Goal: Information Seeking & Learning: Learn about a topic

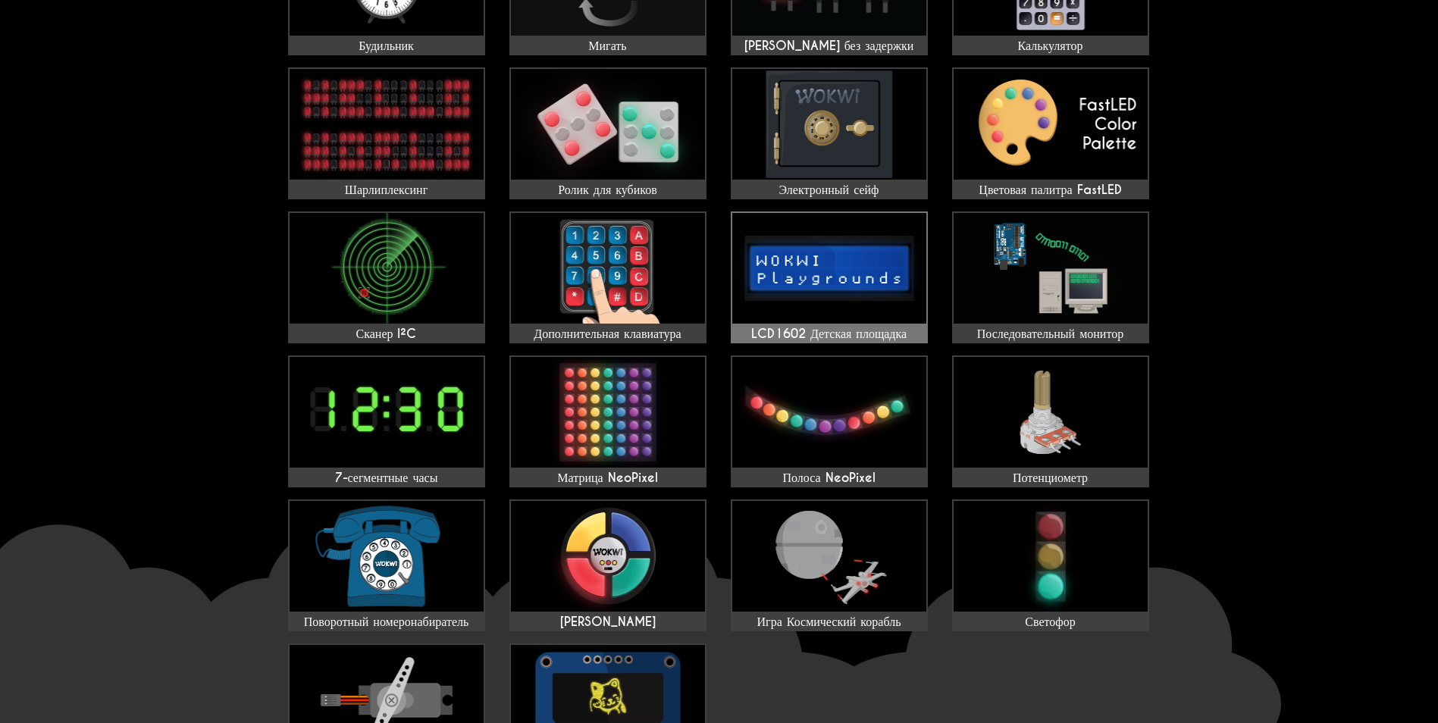
scroll to position [379, 0]
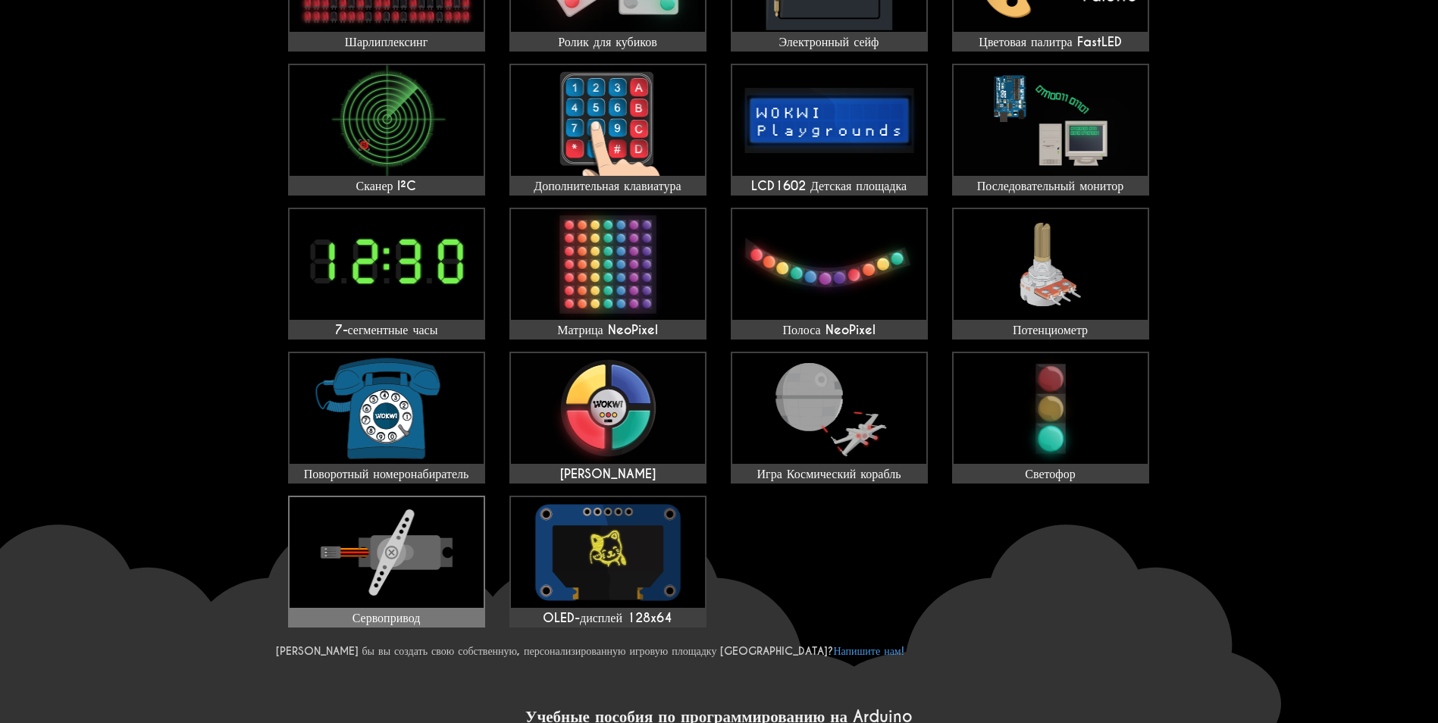
click at [406, 512] on img at bounding box center [387, 552] width 194 height 111
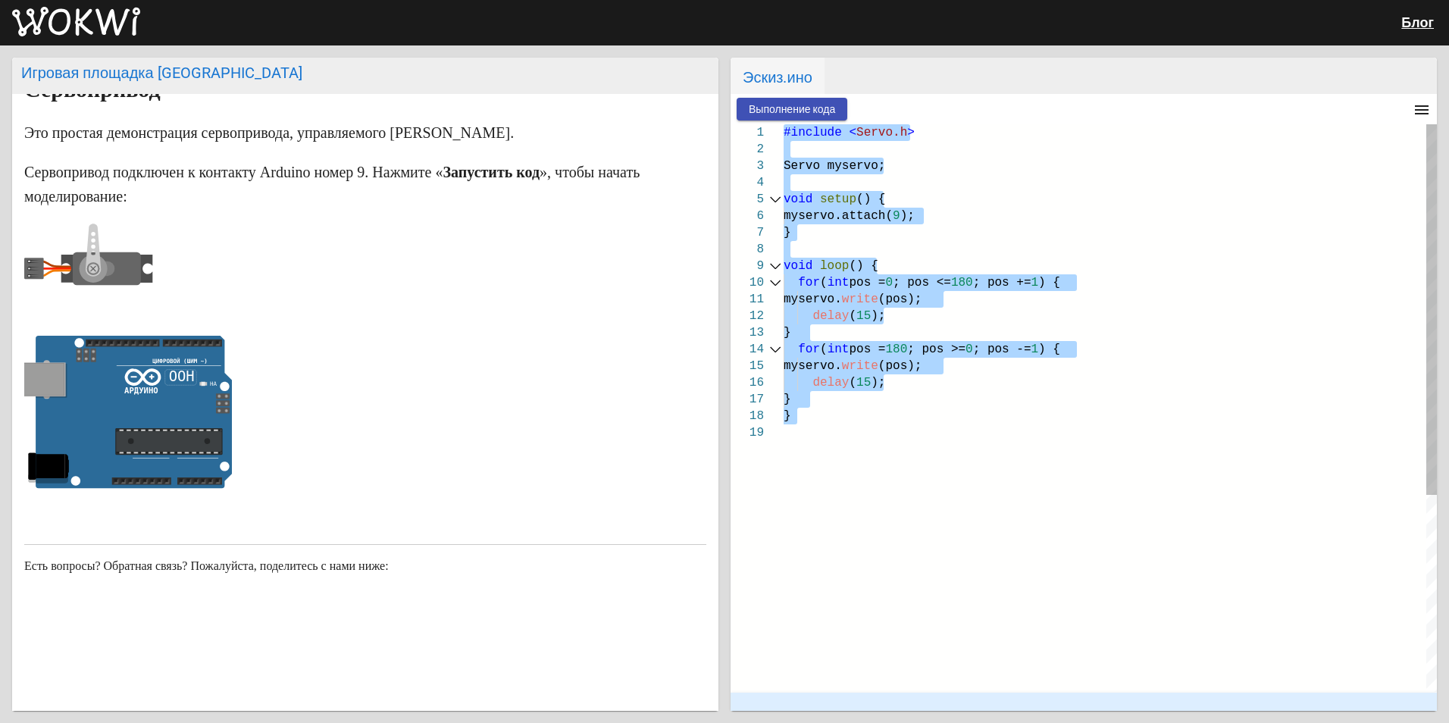
drag, startPoint x: 803, startPoint y: 443, endPoint x: 747, endPoint y: 124, distance: 323.9
click at [747, 124] on div "1 2 3 4 5 6 7 8 9 10 11 12 13 14 15 16 17 18 19 #include < Servo.h > Servo myse…" at bounding box center [1084, 408] width 706 height 568
click at [953, 326] on div "}" at bounding box center [1110, 332] width 653 height 17
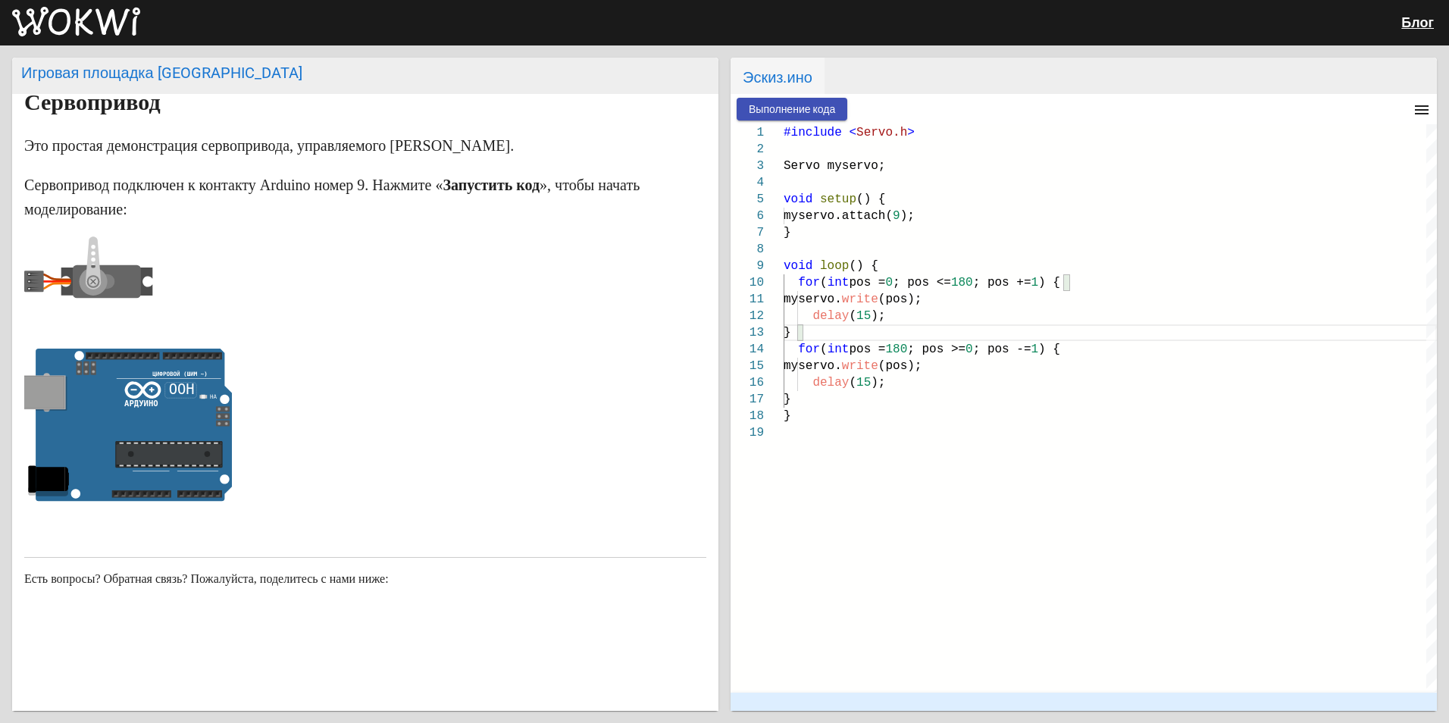
scroll to position [51, 0]
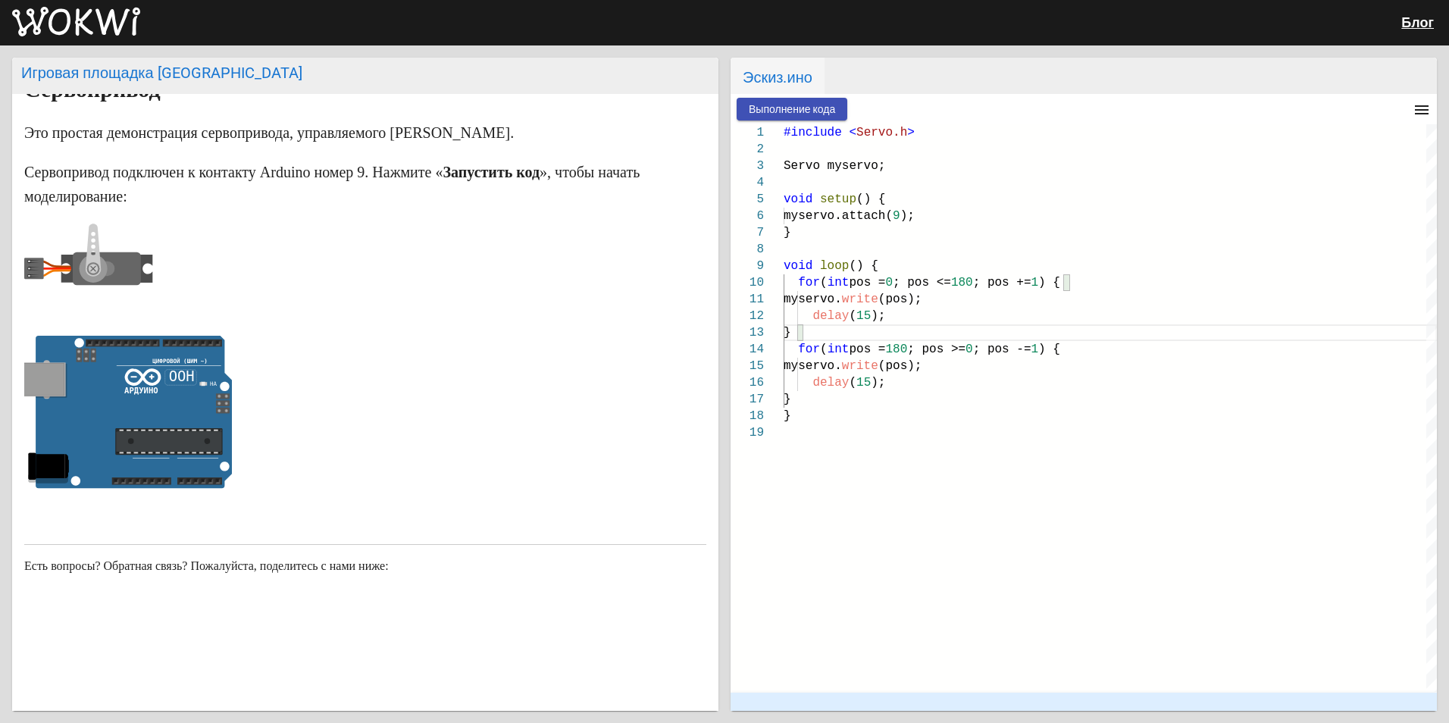
click at [817, 112] on span "Выполнение кода" at bounding box center [792, 109] width 86 height 12
click at [901, 105] on span "Остановка" at bounding box center [892, 109] width 52 height 12
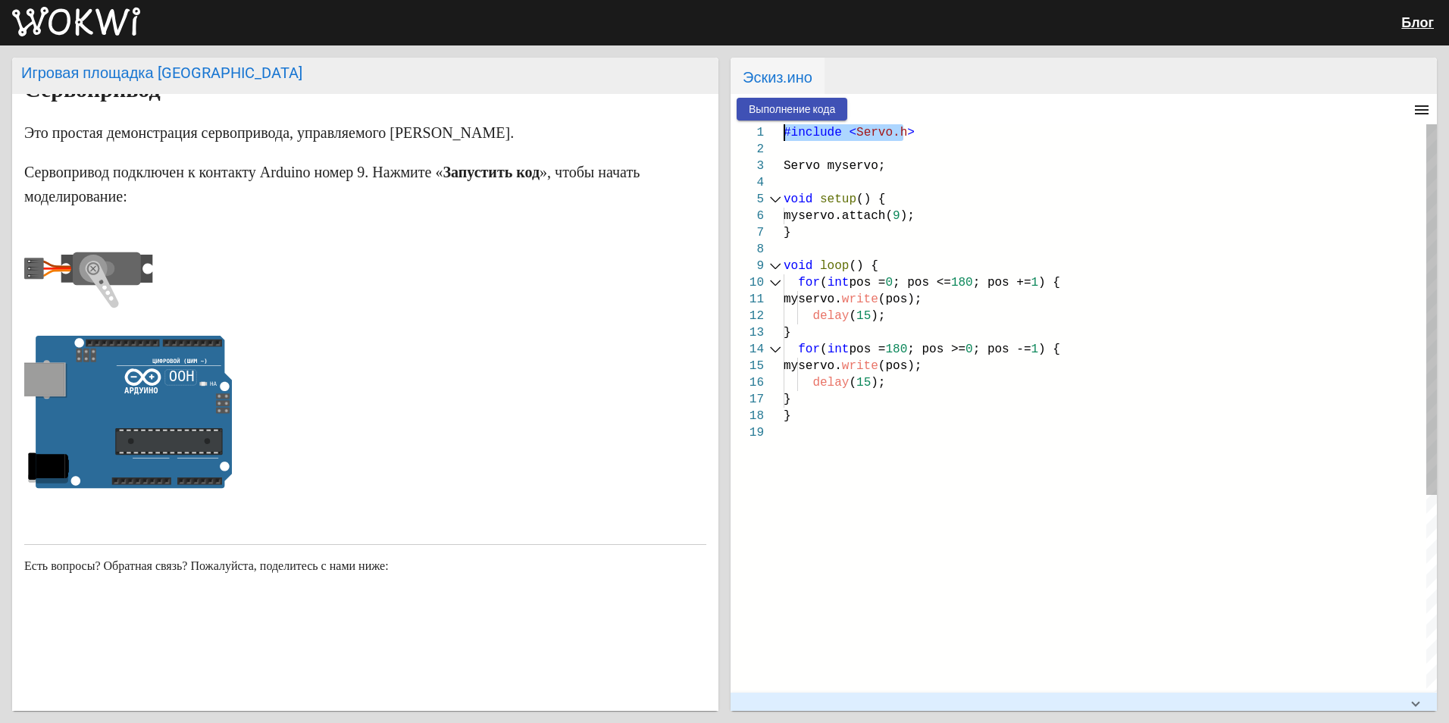
drag, startPoint x: 937, startPoint y: 134, endPoint x: 759, endPoint y: 140, distance: 178.2
click at [759, 140] on div "1 2 3 4 5 6 7 8 9 10 11 12 13 14 15 16 17 18 19 #include < Servo.h > Servo myse…" at bounding box center [1084, 408] width 706 height 568
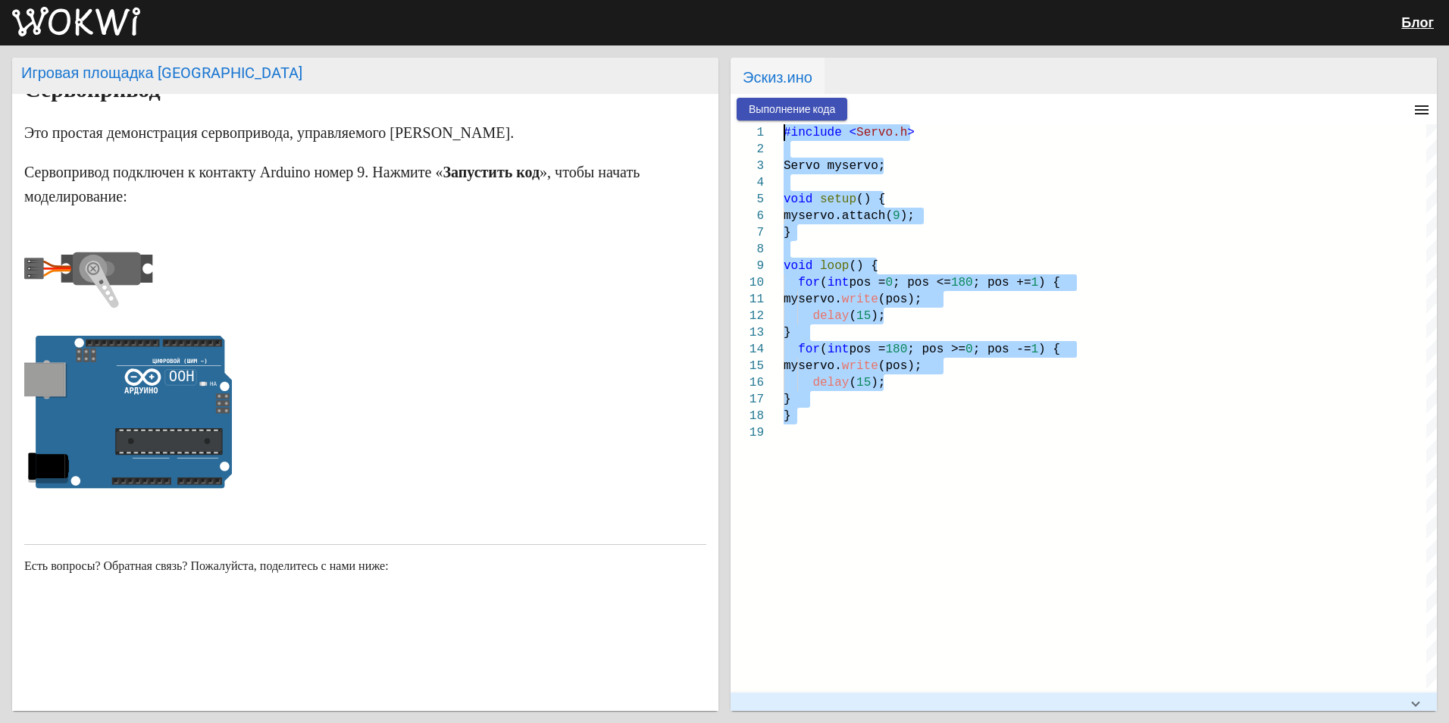
drag, startPoint x: 819, startPoint y: 444, endPoint x: 737, endPoint y: 106, distance: 348.0
click at [737, 106] on wokwi-workbench "Выполнение кода menu timer 00:03.218 speed 91% 1 2 3 4 5 6 7 8 9 10 11 12 13 14…" at bounding box center [1084, 402] width 706 height 617
type textarea "myservo.write(pos); delay(15); } for (int pos = 180; pos >= 0; pos -= 1) { myse…"
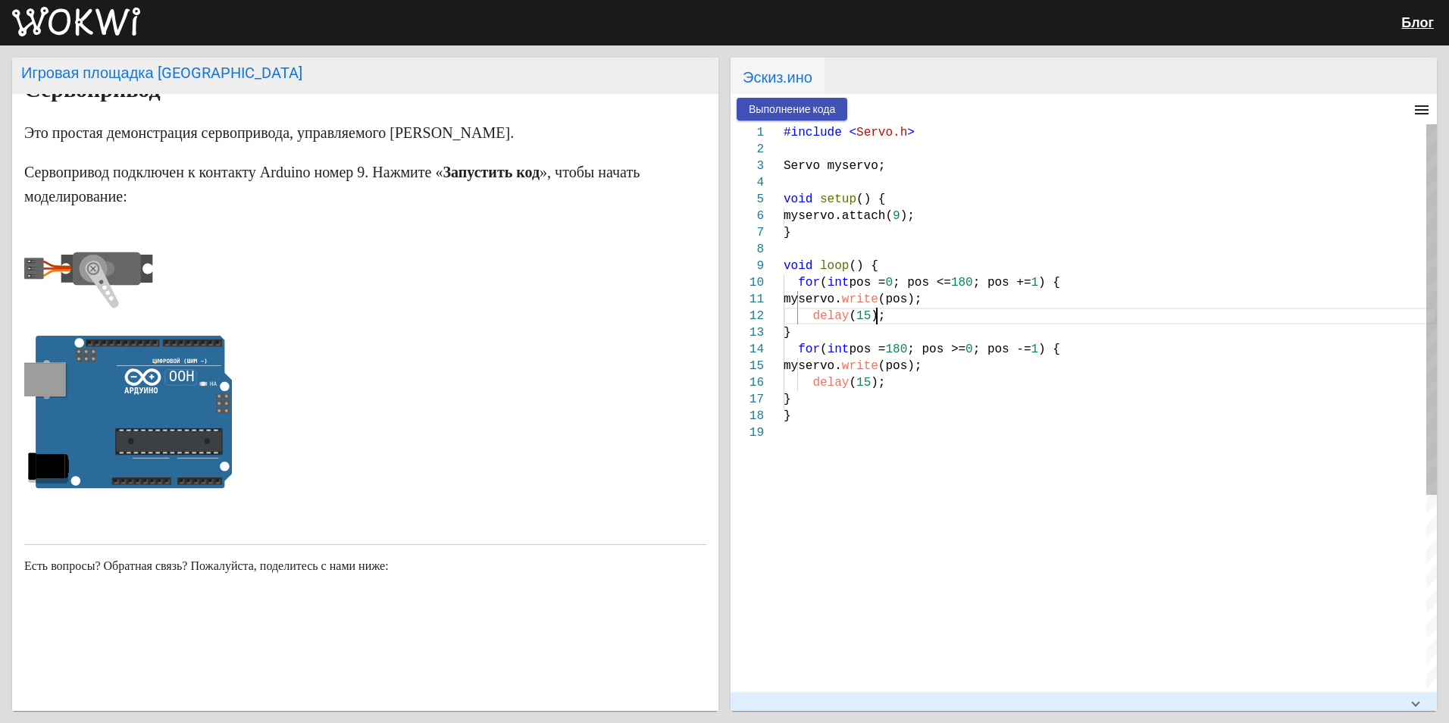
click at [976, 308] on div "delay ( 15 );" at bounding box center [1110, 316] width 653 height 17
click at [878, 366] on span "write" at bounding box center [860, 366] width 36 height 14
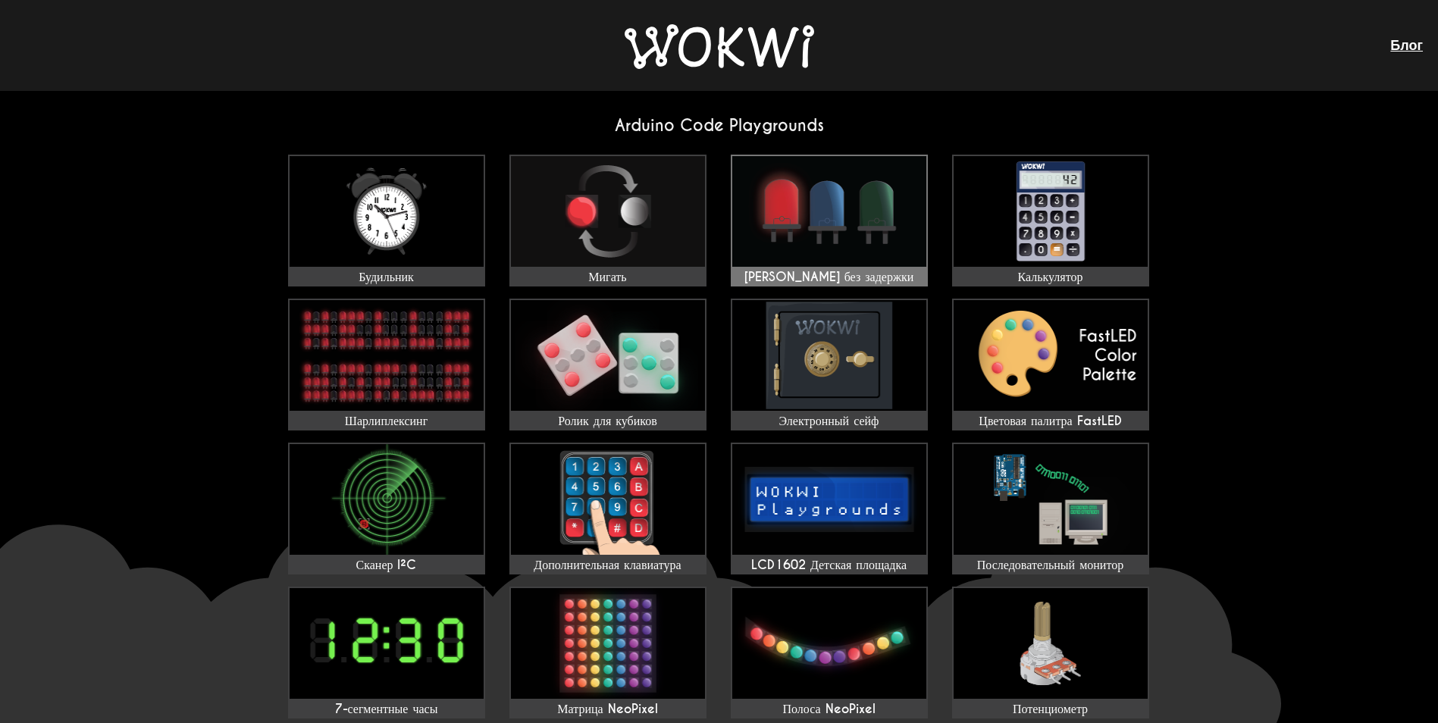
click at [808, 230] on img at bounding box center [829, 211] width 194 height 111
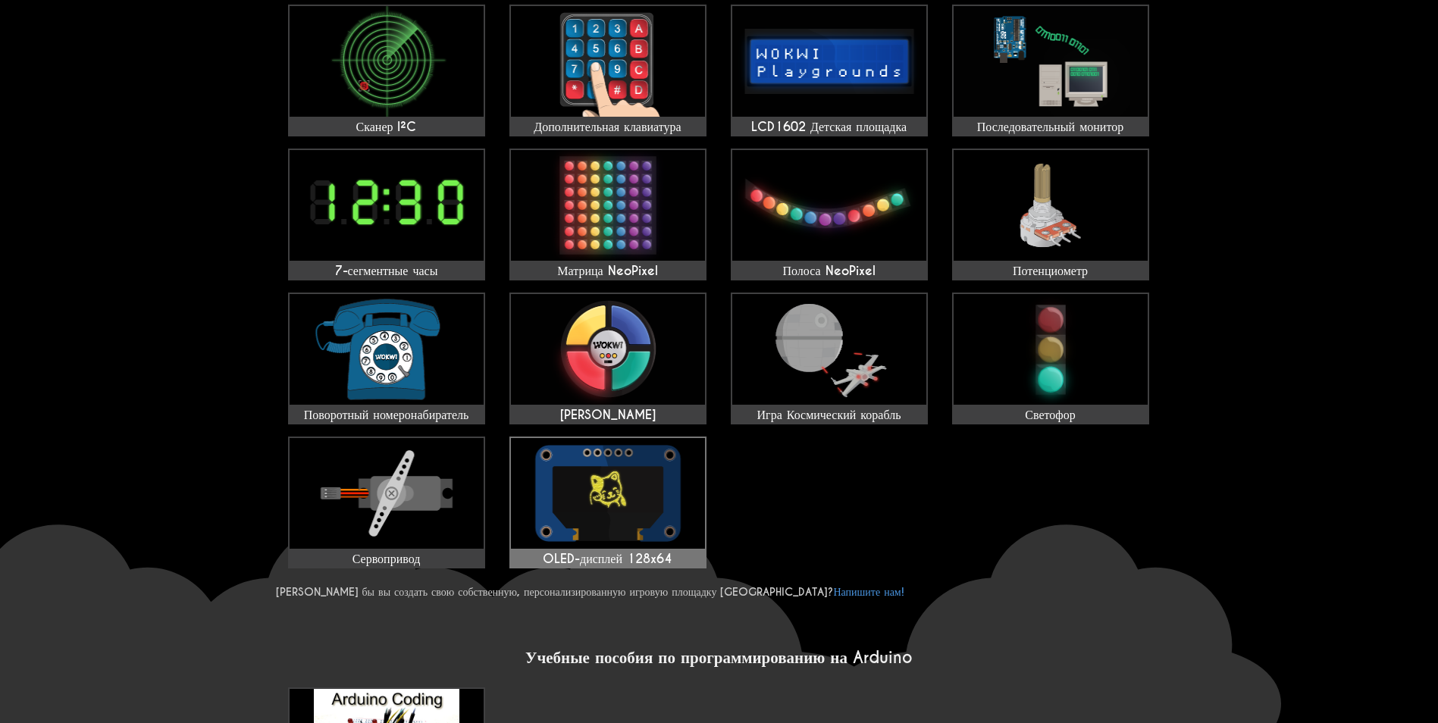
scroll to position [455, 0]
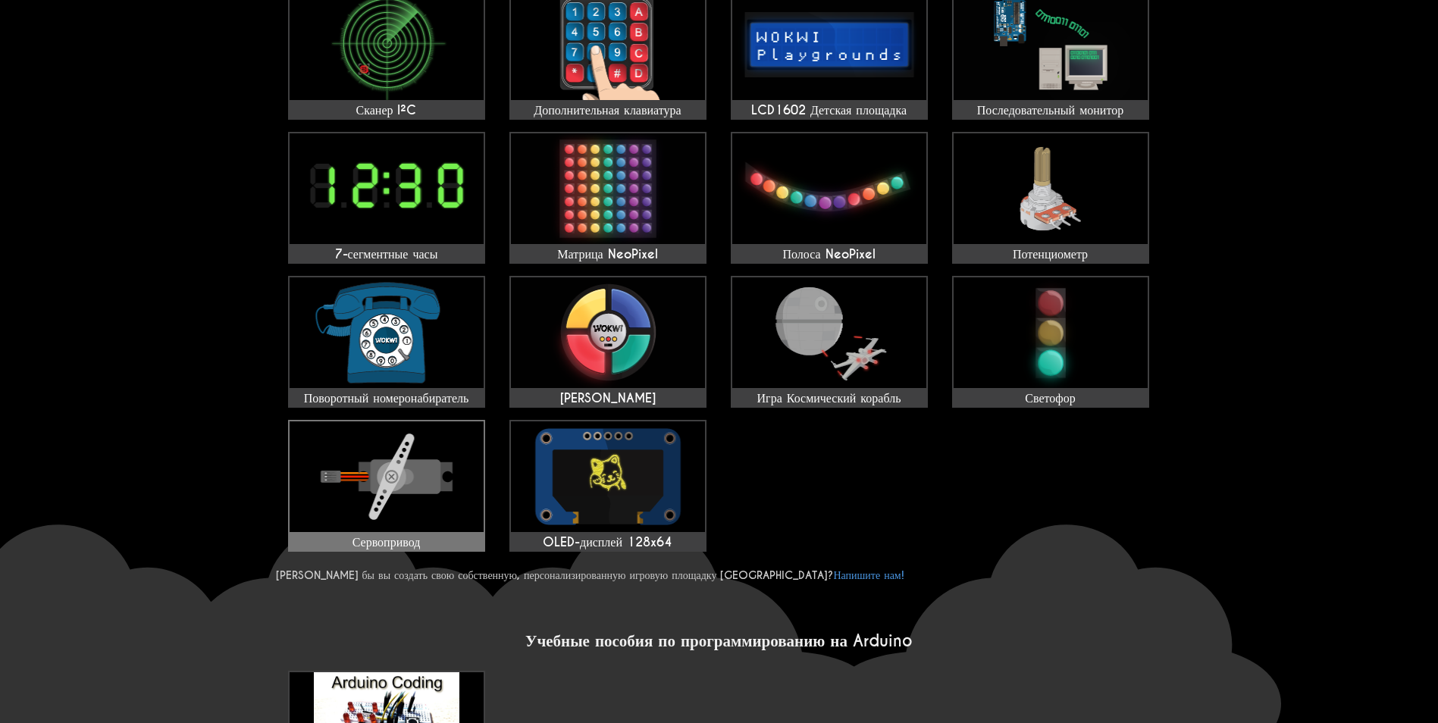
click at [421, 456] on img at bounding box center [387, 476] width 194 height 111
click at [362, 429] on img at bounding box center [387, 476] width 194 height 111
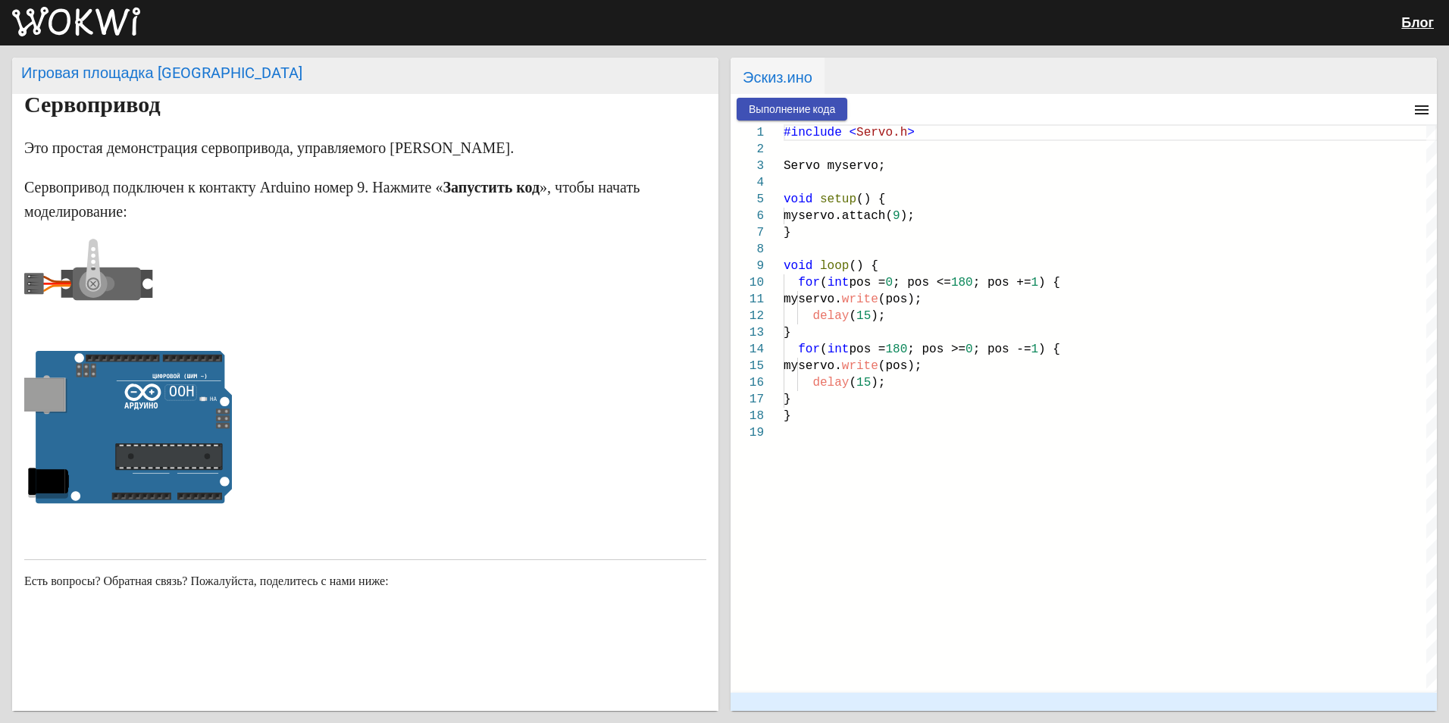
scroll to position [51, 0]
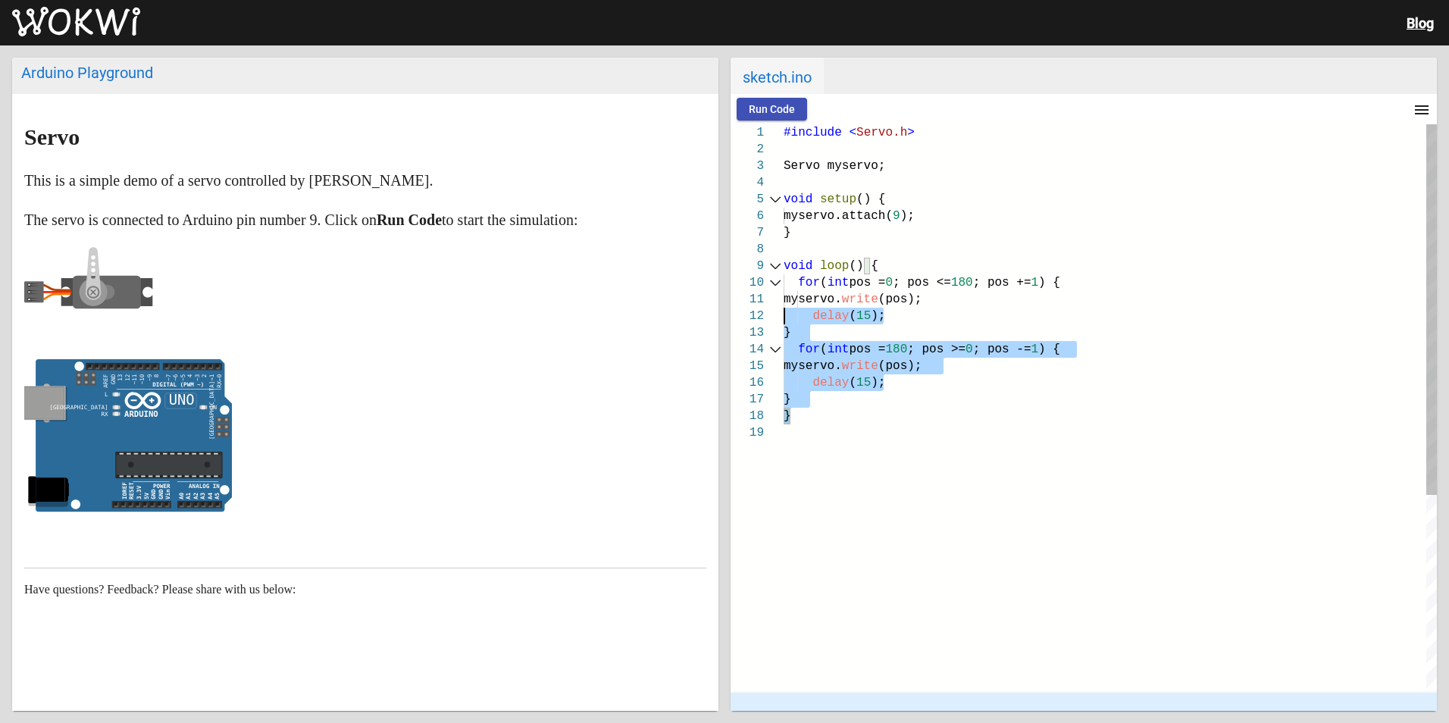
type textarea "#include <Servo.h> Servo myservo; void setup() { myservo.attach(9); } void loop…"
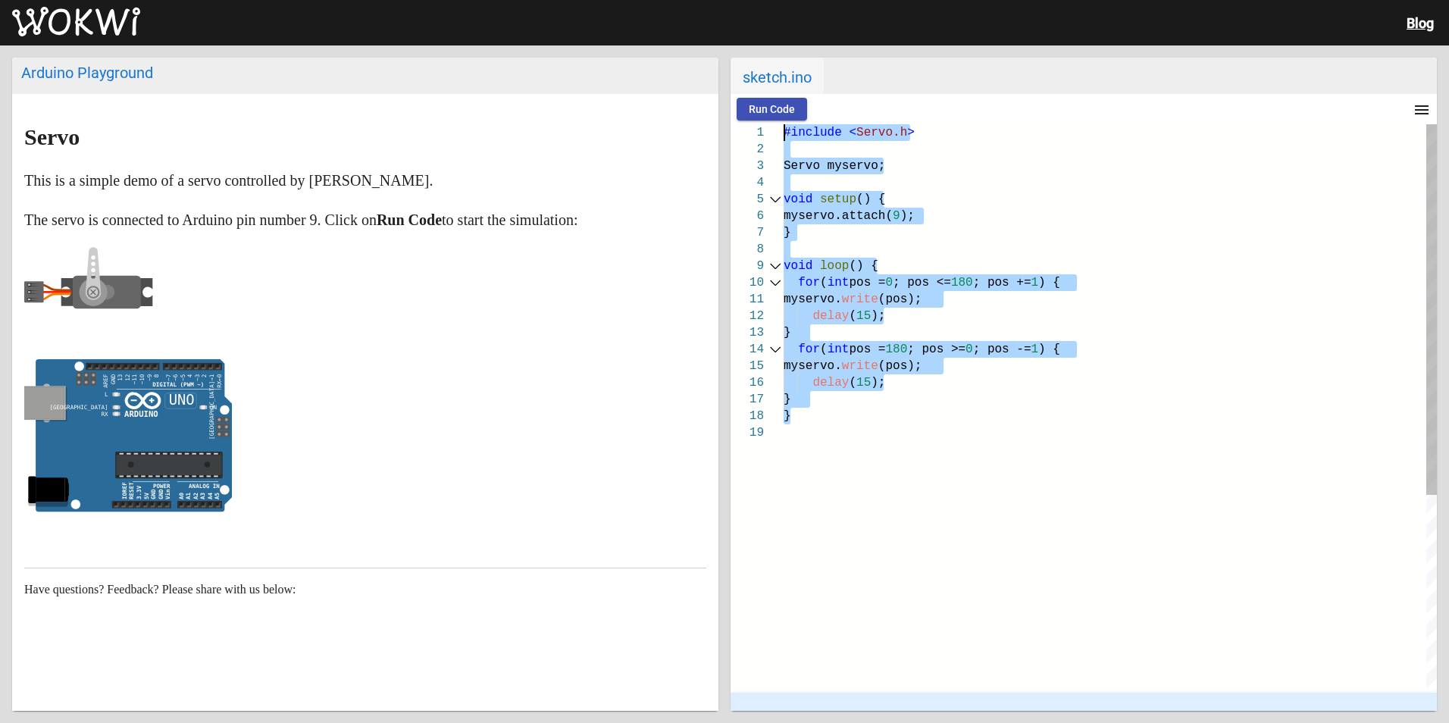
drag, startPoint x: 841, startPoint y: 422, endPoint x: 763, endPoint y: 140, distance: 292.4
click at [763, 140] on div "1 2 3 4 5 6 7 8 9 10 11 12 13 14 15 16 17 18 19 #include < Servo.h > Servo myse…" at bounding box center [1084, 408] width 706 height 568
